Goal: Task Accomplishment & Management: Manage account settings

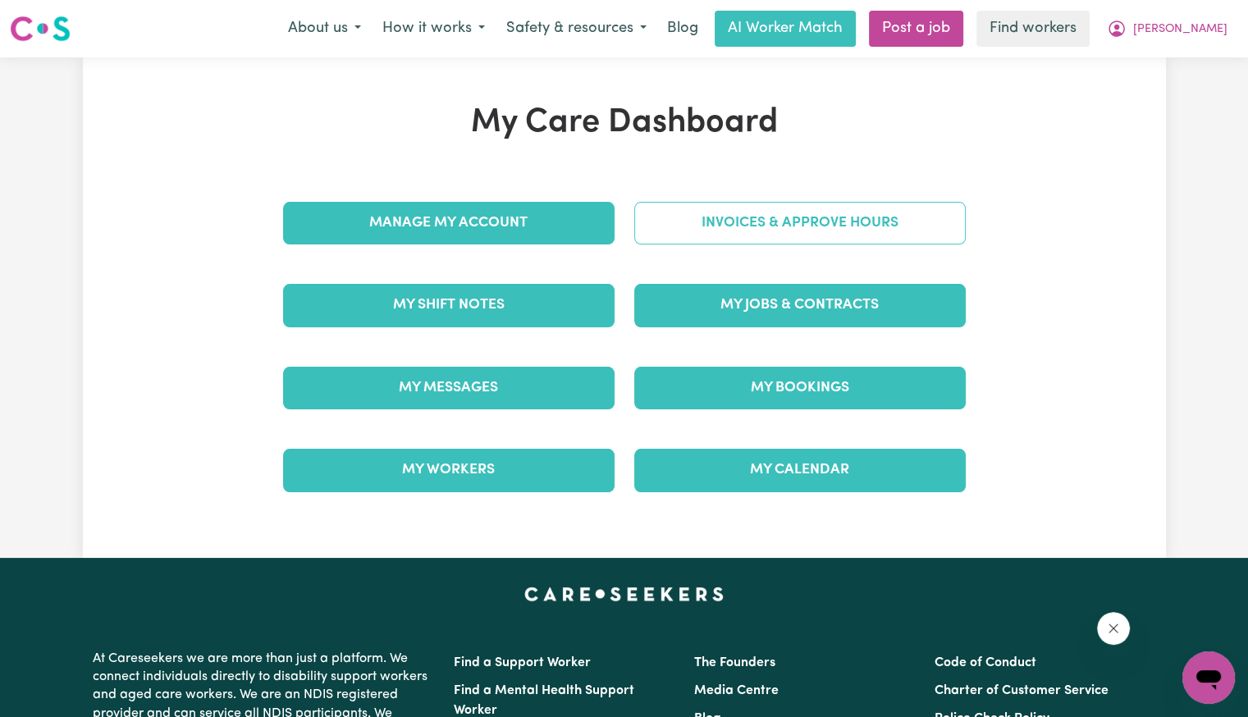
click at [673, 237] on link "Invoices & Approve Hours" at bounding box center [799, 223] width 331 height 43
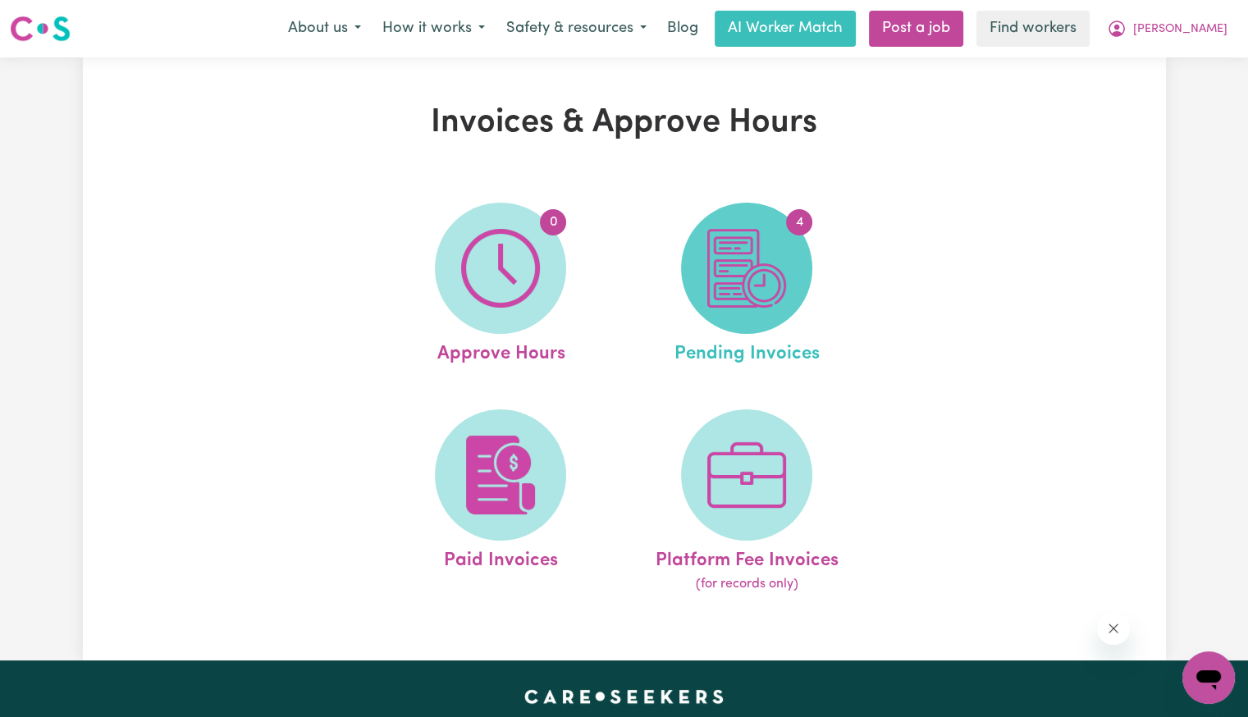
click at [738, 258] on img at bounding box center [746, 268] width 79 height 79
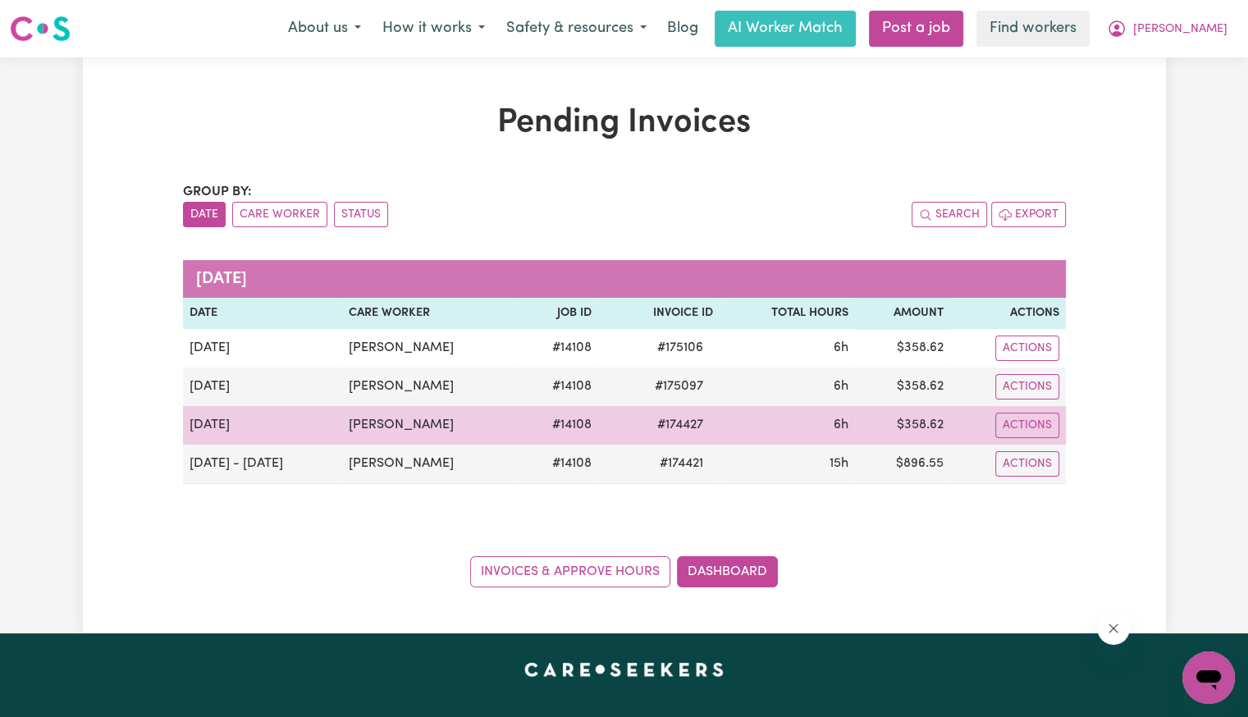
click at [669, 423] on span "# 174427" at bounding box center [680, 425] width 66 height 20
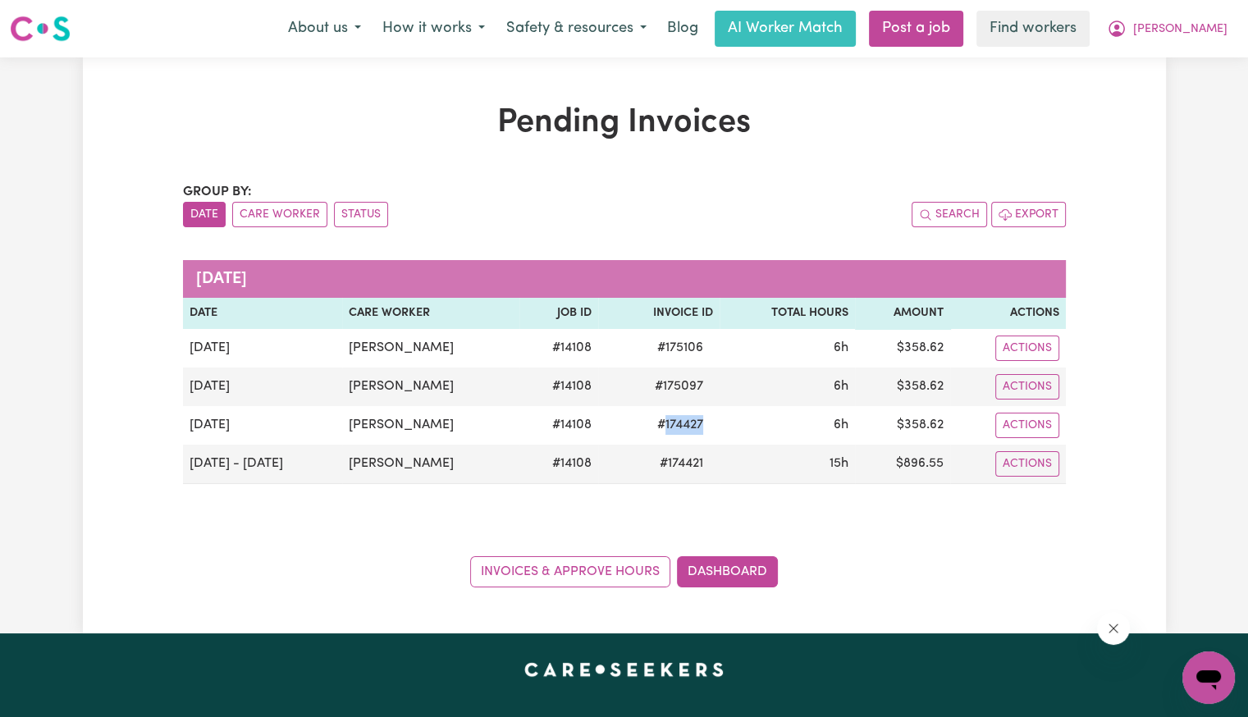
copy span "174427"
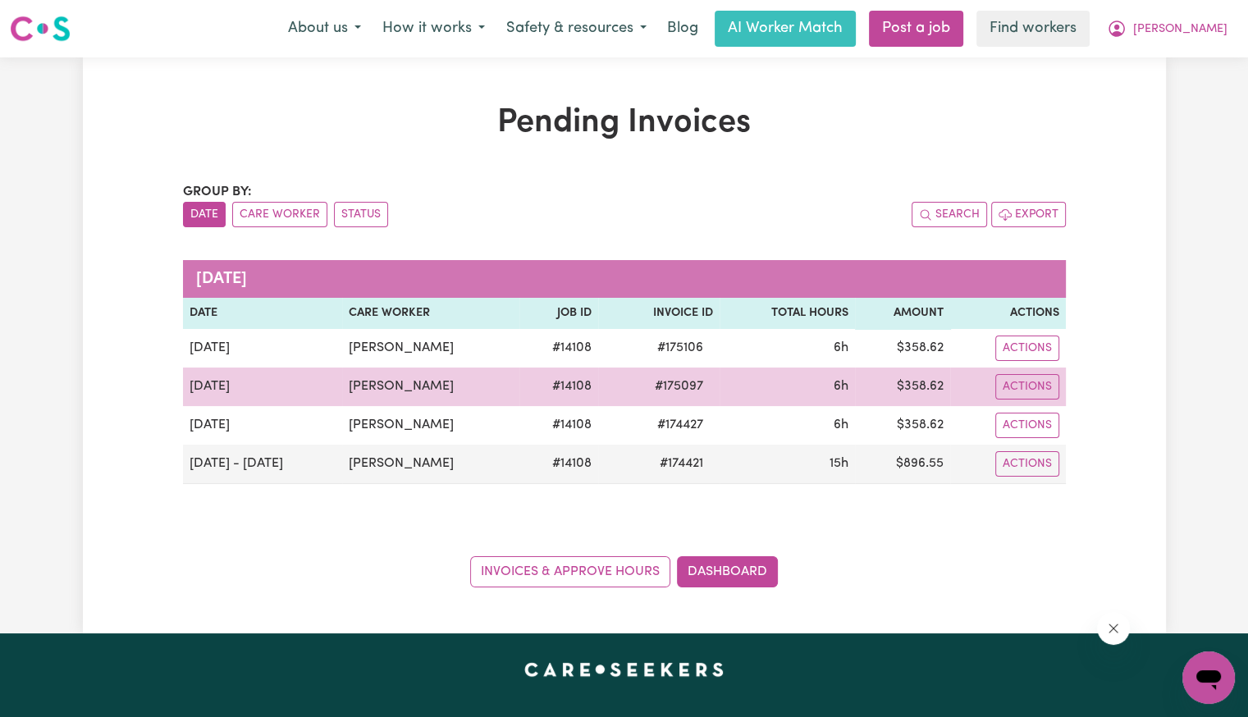
click at [662, 383] on span "# 175097" at bounding box center [679, 387] width 68 height 20
click at [662, 381] on span "# 175097" at bounding box center [679, 387] width 68 height 20
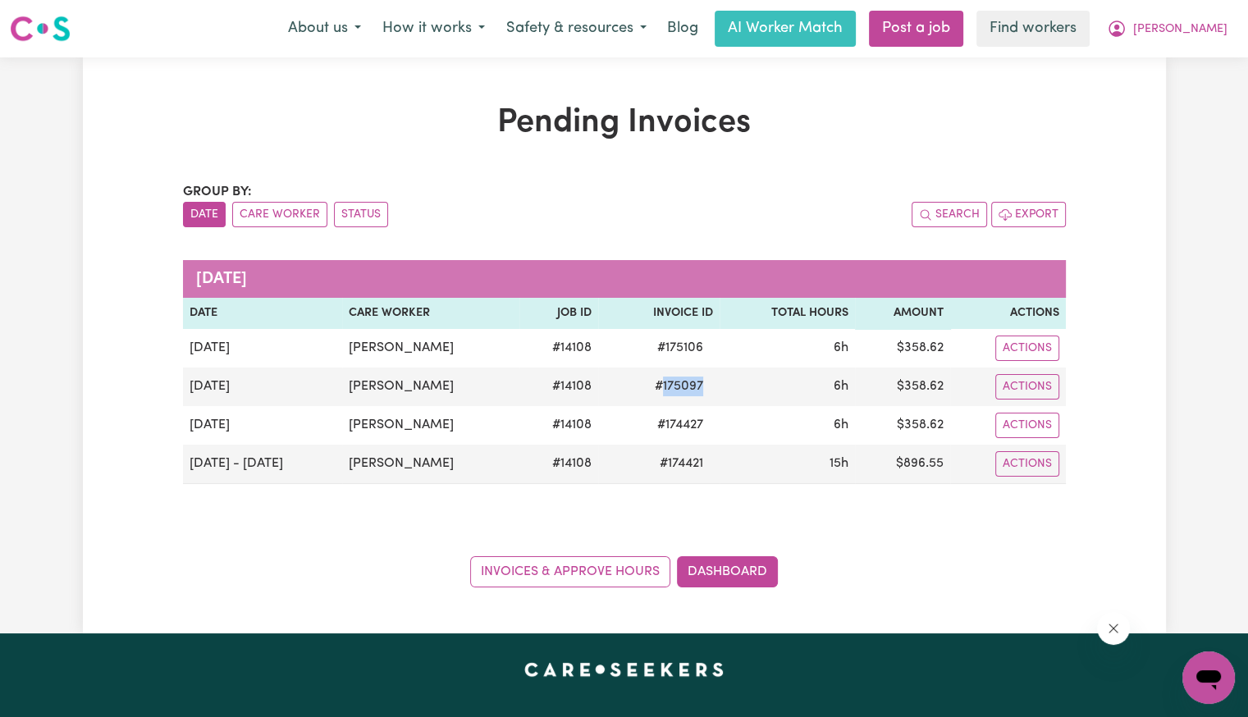
copy span "175097"
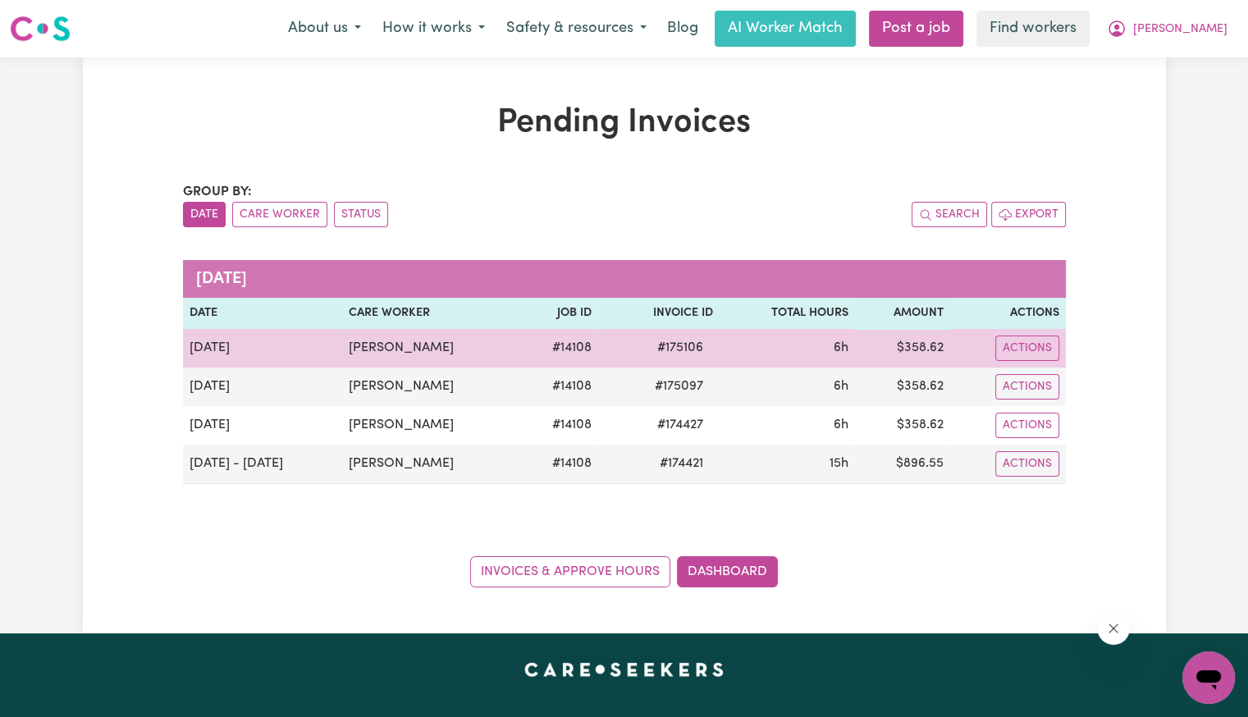
click at [670, 345] on span "# 175106" at bounding box center [680, 348] width 66 height 20
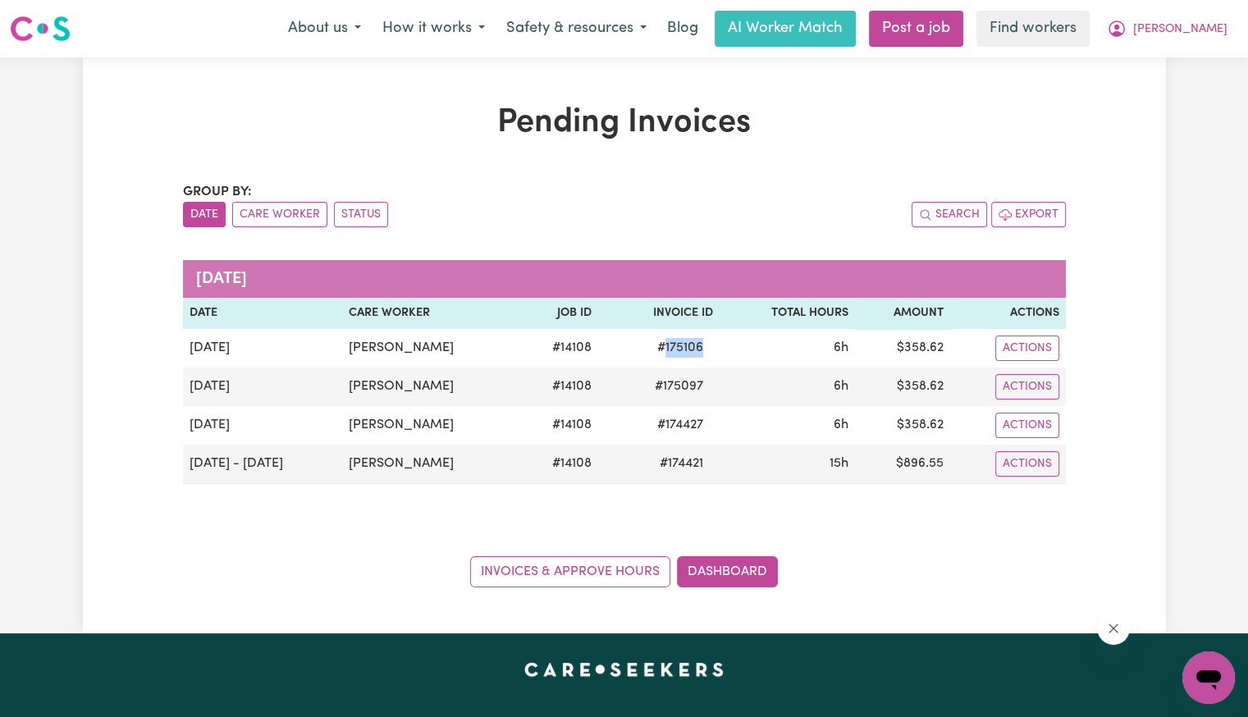
copy span "175106"
click at [1221, 25] on button "[PERSON_NAME]" at bounding box center [1167, 28] width 142 height 34
click at [1163, 98] on link "Logout" at bounding box center [1173, 94] width 130 height 31
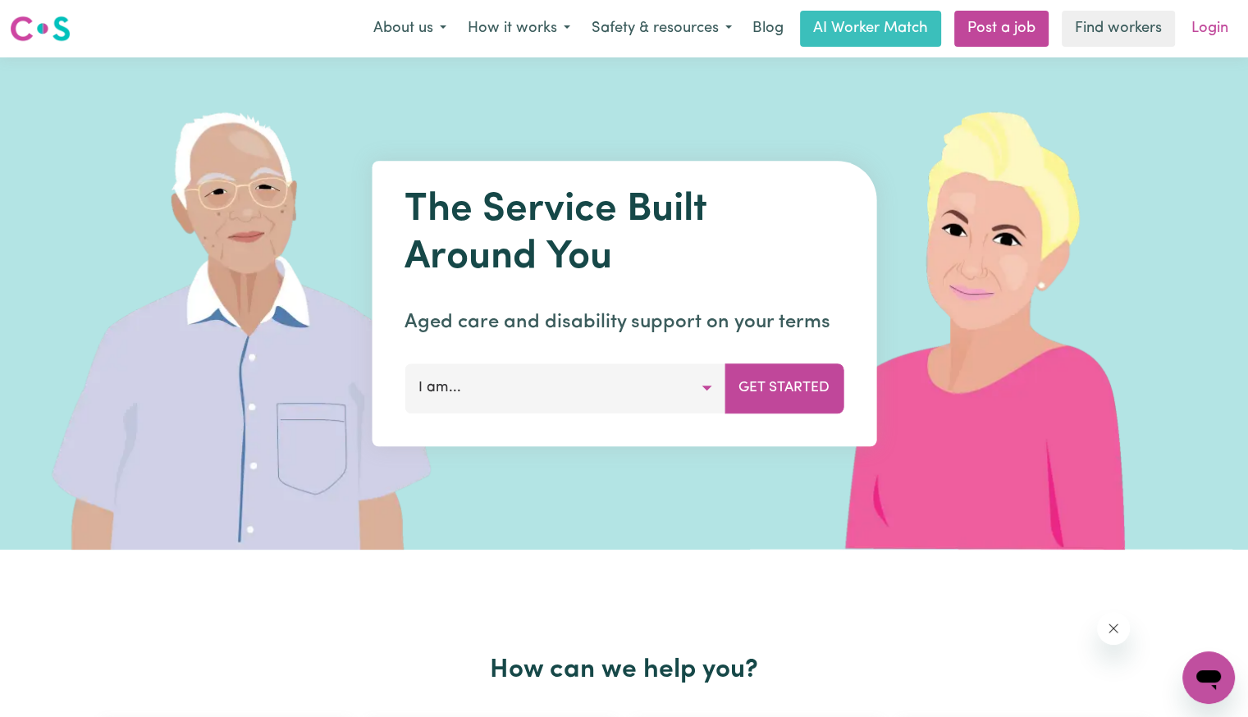
click at [1209, 21] on link "Login" at bounding box center [1209, 29] width 57 height 36
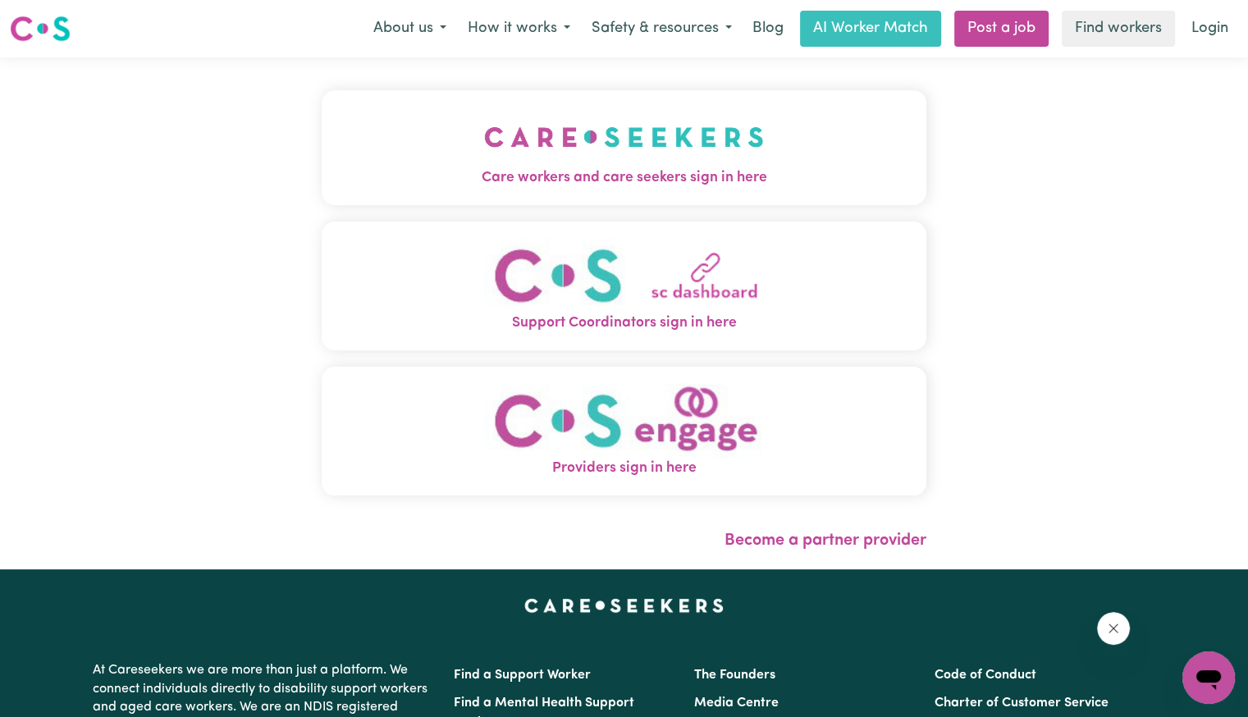
click at [623, 137] on img "Care workers and care seekers sign in here" at bounding box center [624, 137] width 280 height 61
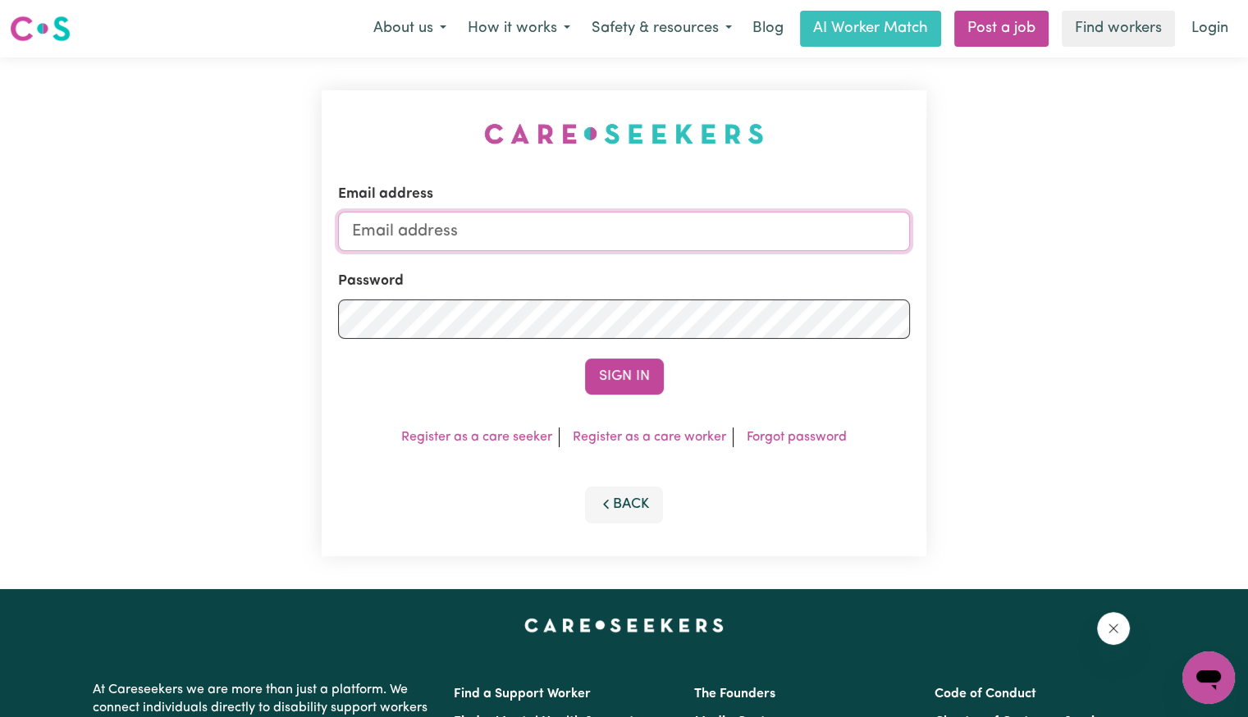
click at [599, 212] on input "Email address" at bounding box center [624, 231] width 572 height 39
drag, startPoint x: 751, startPoint y: 263, endPoint x: 1044, endPoint y: 270, distance: 293.0
click at [1044, 270] on div "Email address [EMAIL_ADDRESS][DOMAIN_NAME] Password Sign In Register as a care …" at bounding box center [624, 323] width 1248 height 532
type input "[EMAIL_ADDRESS][DOMAIN_NAME]"
click at [585, 359] on button "Sign In" at bounding box center [624, 377] width 79 height 36
